Goal: Information Seeking & Learning: Understand process/instructions

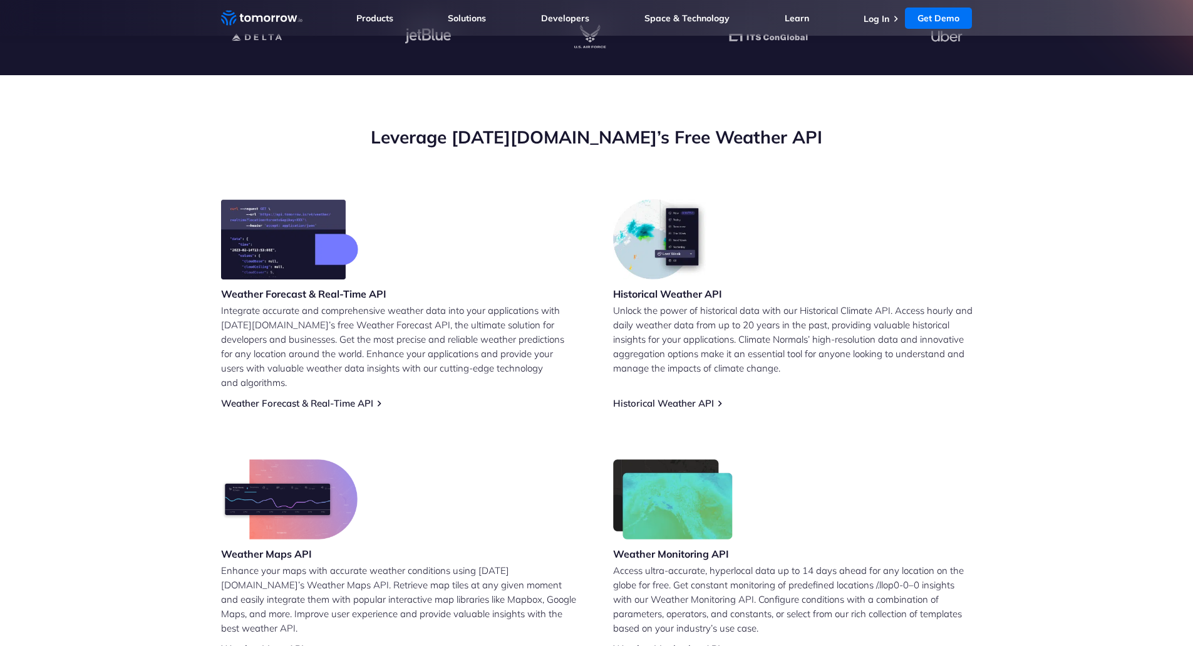
scroll to position [251, 0]
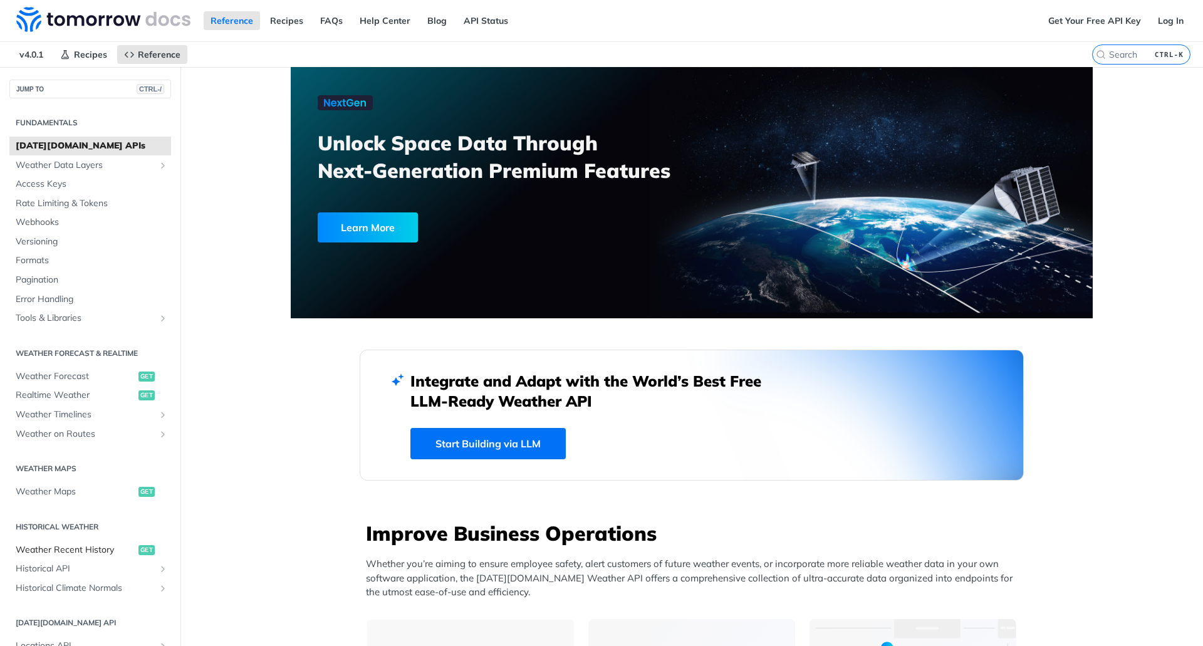
click at [68, 547] on span "Weather Recent History" at bounding box center [76, 550] width 120 height 13
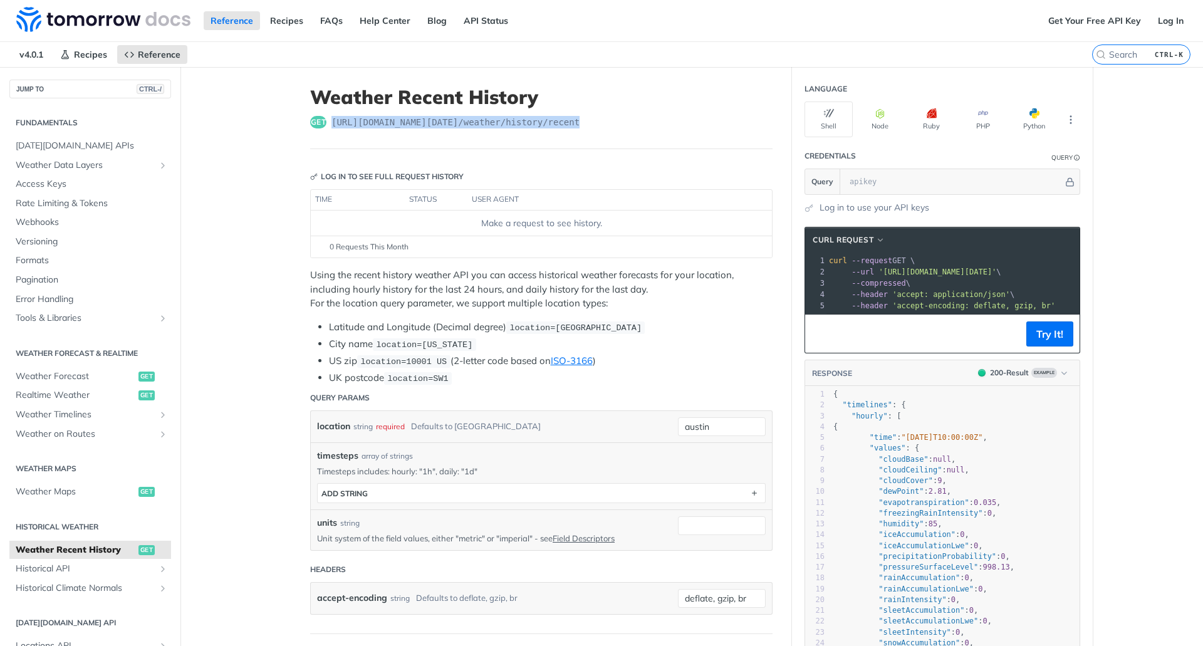
drag, startPoint x: 571, startPoint y: 119, endPoint x: 328, endPoint y: 125, distance: 242.5
click at [328, 125] on div "get [URL][DOMAIN_NAME][DATE] /weather/history/recent" at bounding box center [541, 122] width 462 height 13
copy span "[URL][DOMAIN_NAME][DATE] /weather/history/recent"
